Goal: Information Seeking & Learning: Learn about a topic

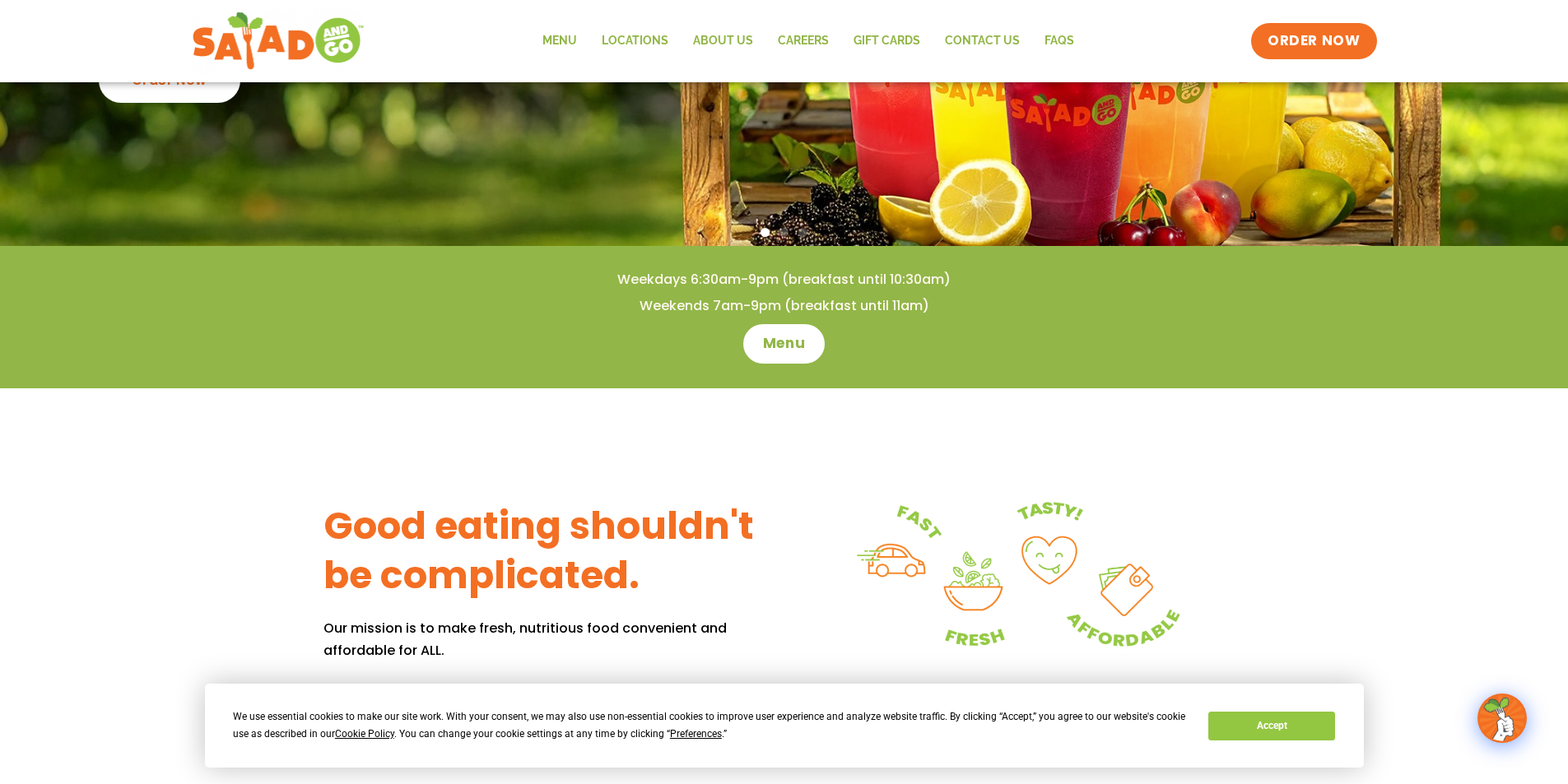
scroll to position [576, 0]
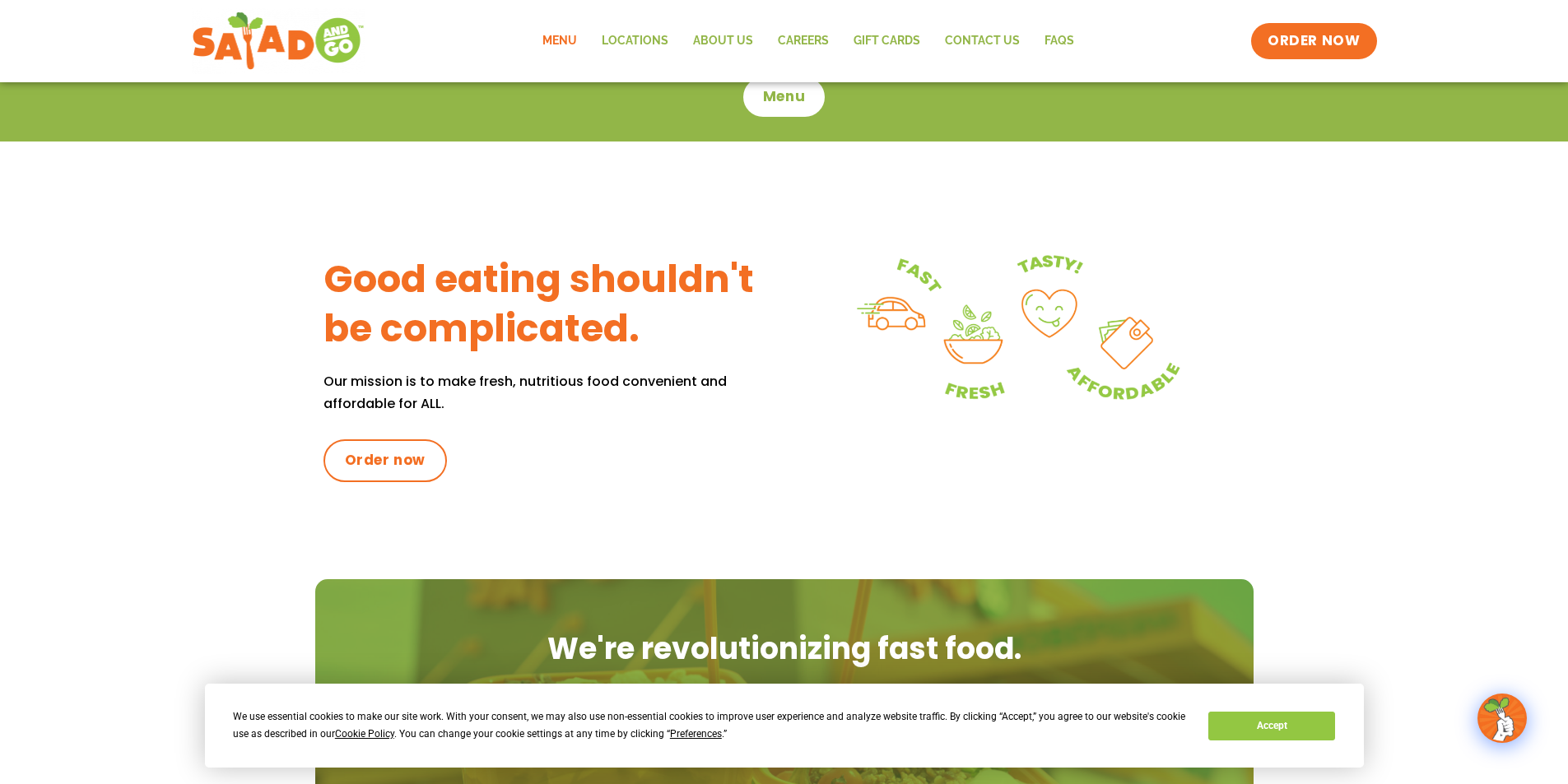
click at [549, 39] on link "Menu" at bounding box center [560, 40] width 60 height 38
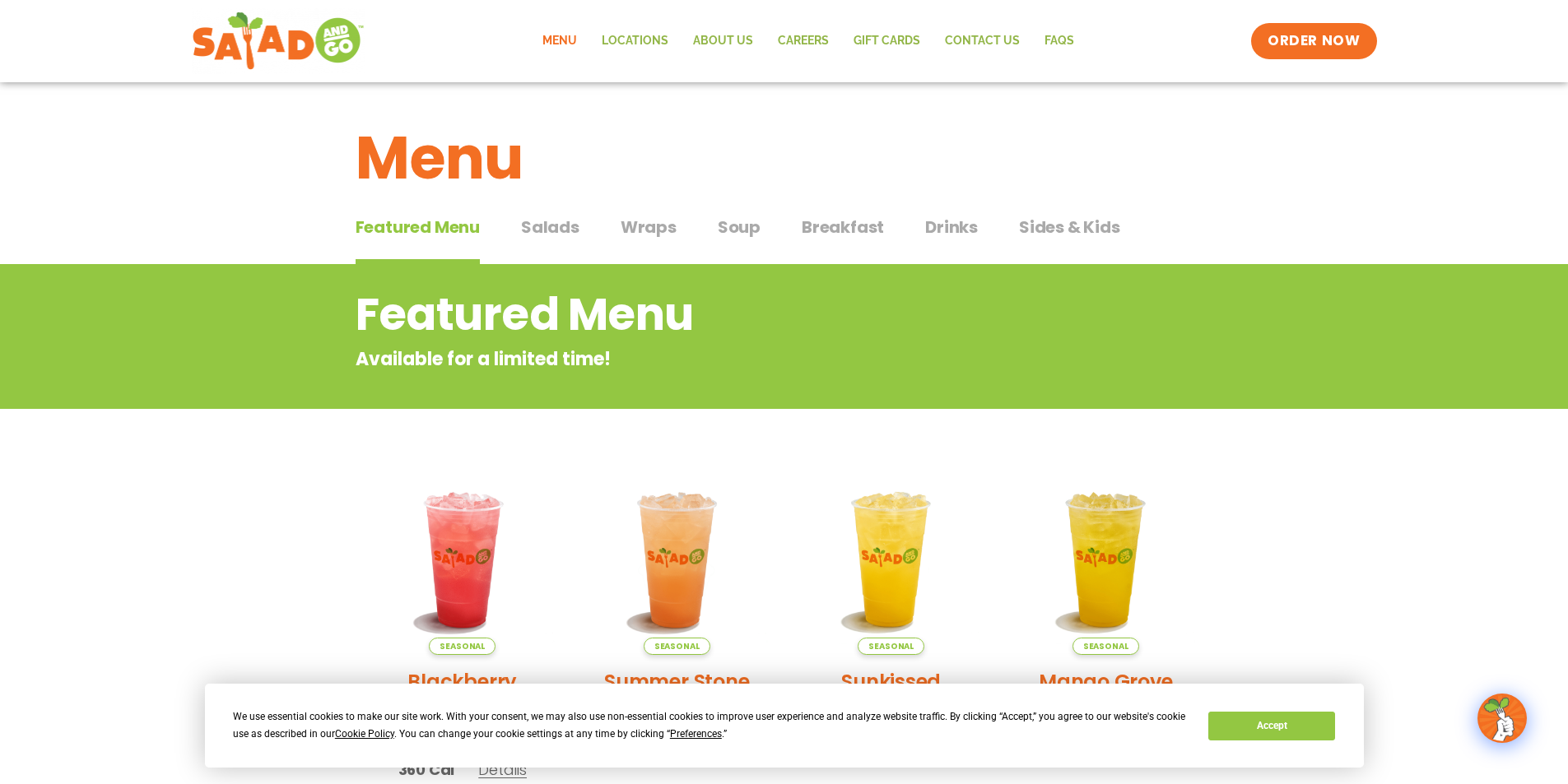
click at [702, 217] on div "Featured Menu Featured Menu Salads Salads Wraps Wraps Soup Soup Breakfast Break…" at bounding box center [784, 237] width 857 height 56
click at [722, 226] on span "Soup" at bounding box center [739, 227] width 43 height 25
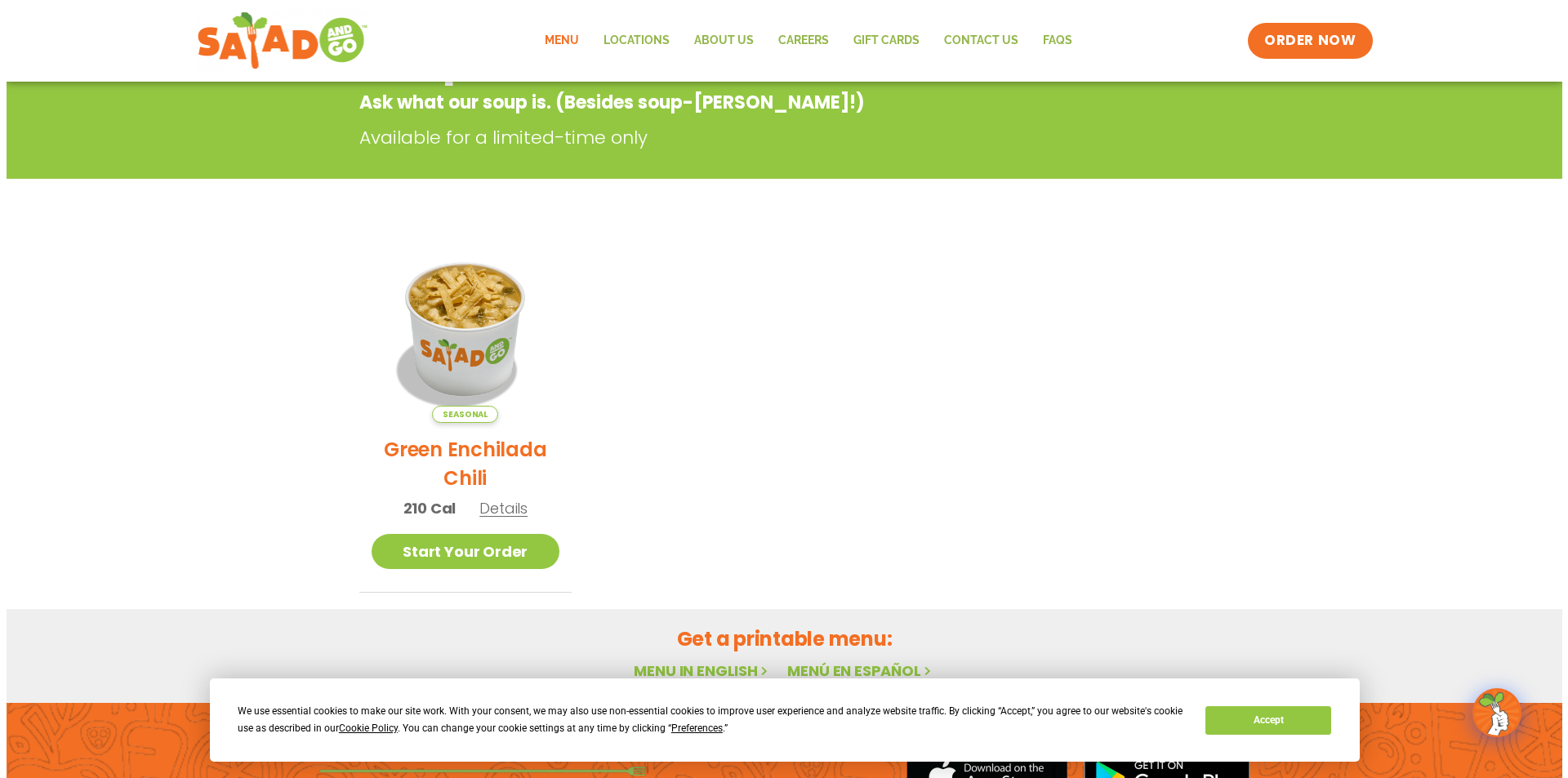
scroll to position [326, 0]
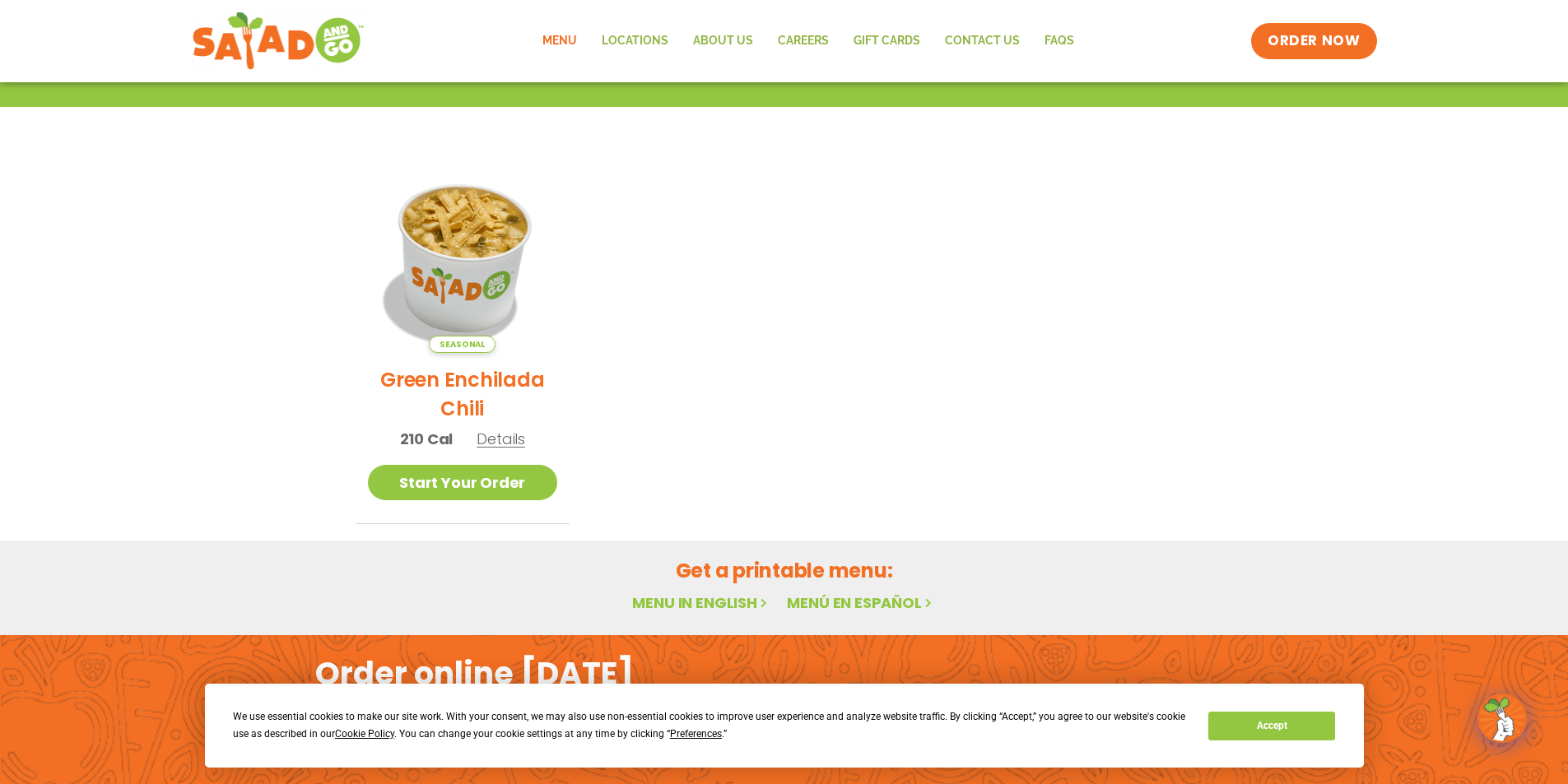
click at [447, 296] on img at bounding box center [462, 258] width 223 height 223
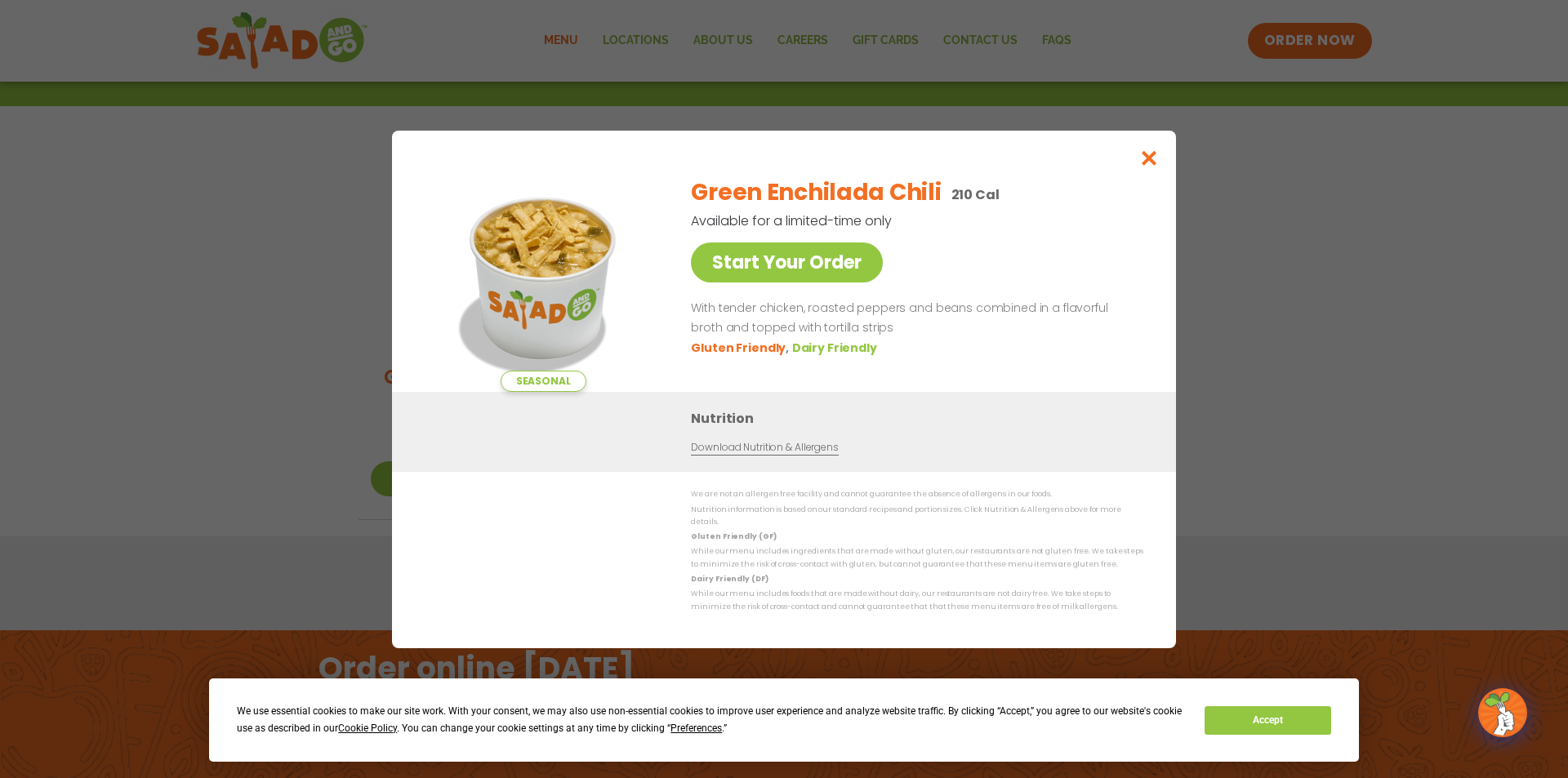
click at [539, 286] on img at bounding box center [542, 278] width 229 height 229
click at [1144, 166] on icon "Close modal" at bounding box center [1149, 158] width 20 height 17
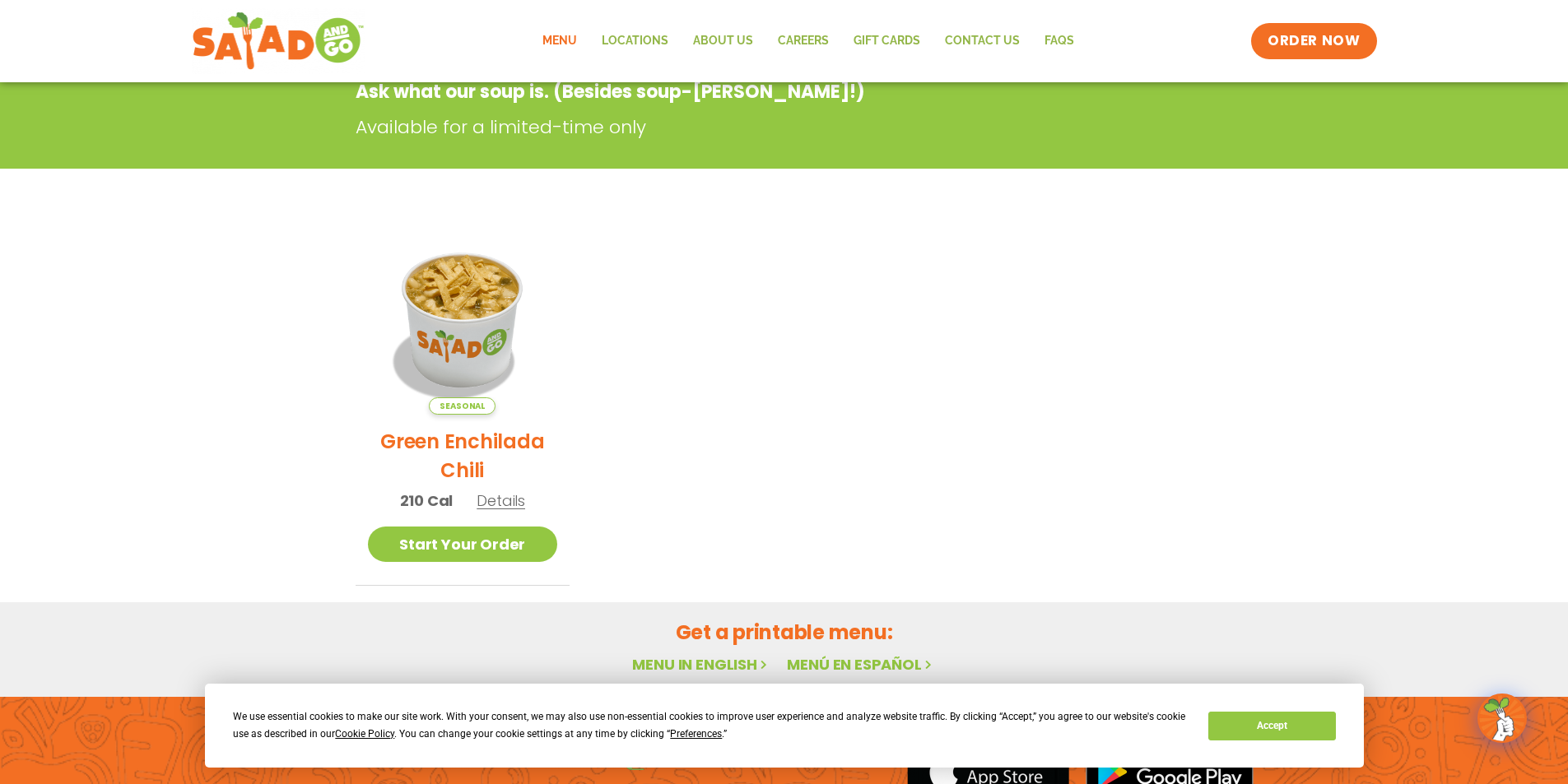
scroll to position [264, 0]
